Goal: Check status: Check status

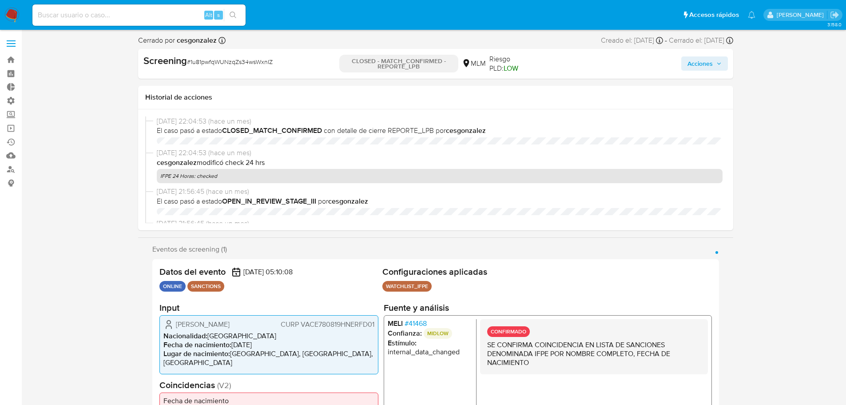
select select "10"
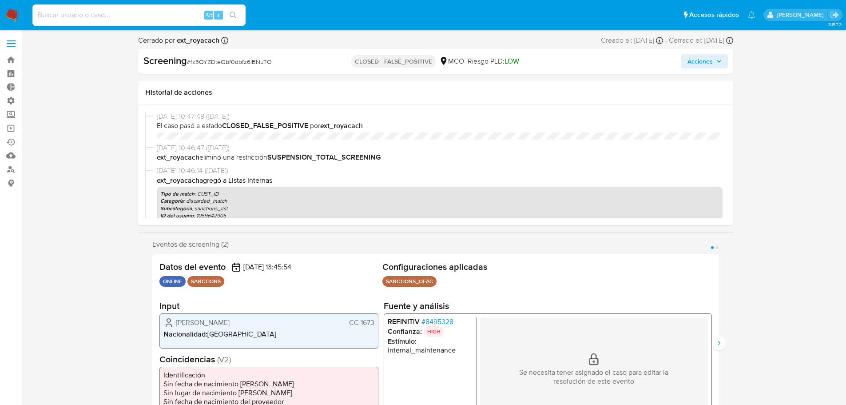
select select "10"
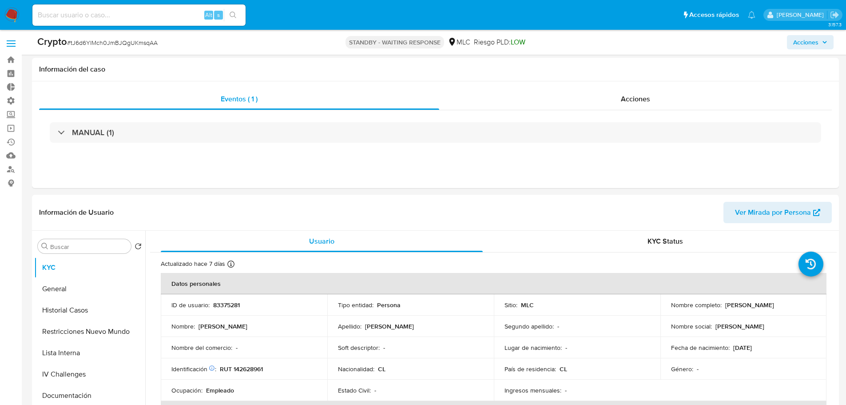
select select "10"
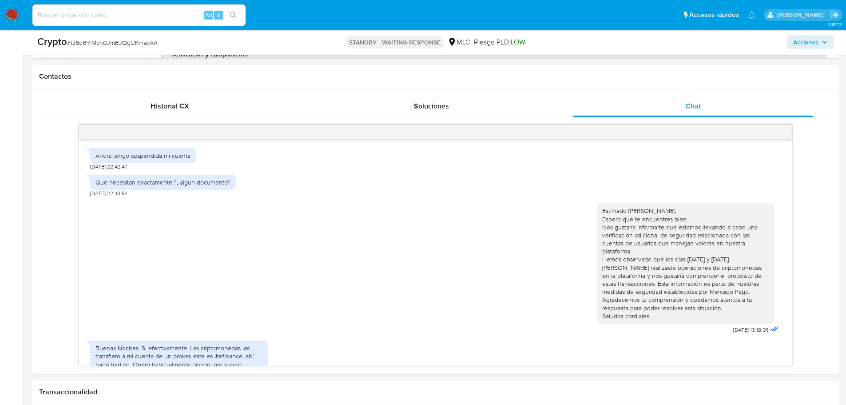
scroll to position [377, 0]
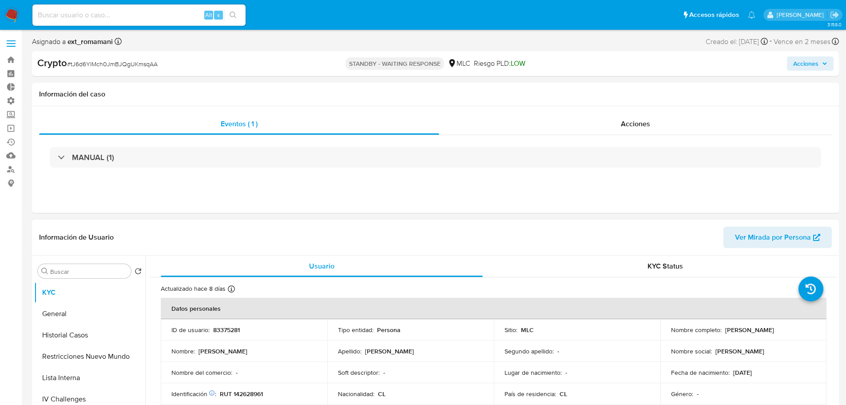
select select "10"
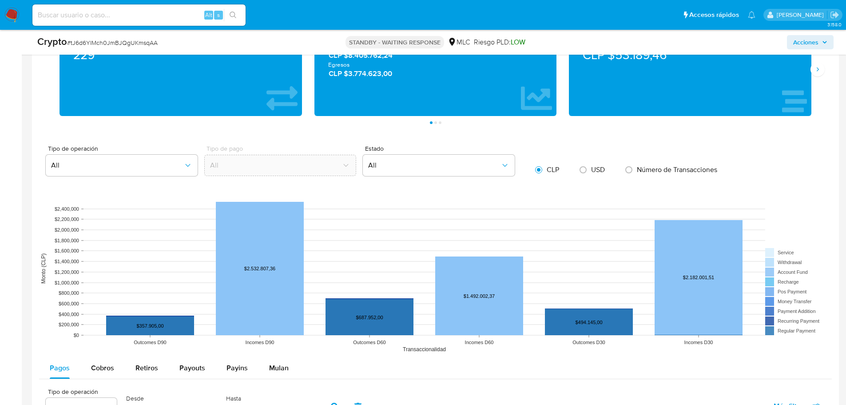
scroll to position [444, 0]
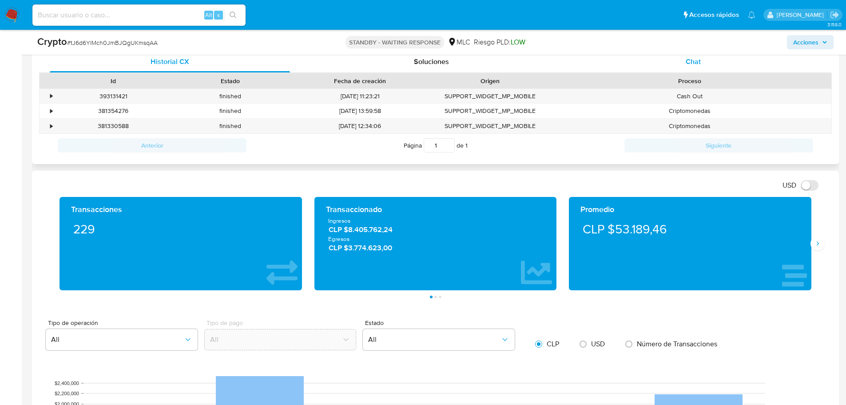
click at [712, 63] on div "Chat" at bounding box center [693, 61] width 240 height 21
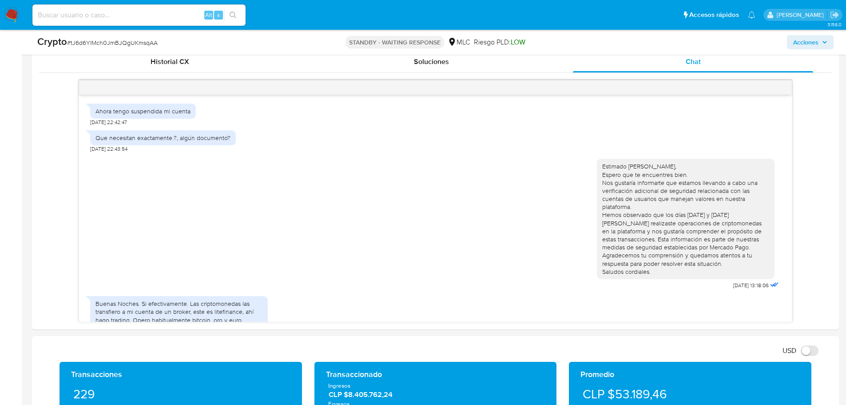
scroll to position [377, 0]
